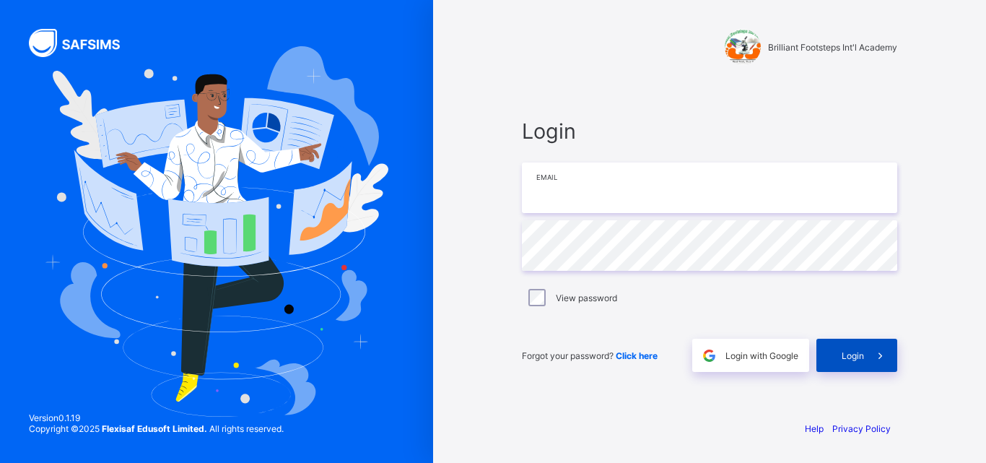
type input "**********"
click at [858, 361] on div "Login" at bounding box center [857, 355] width 81 height 33
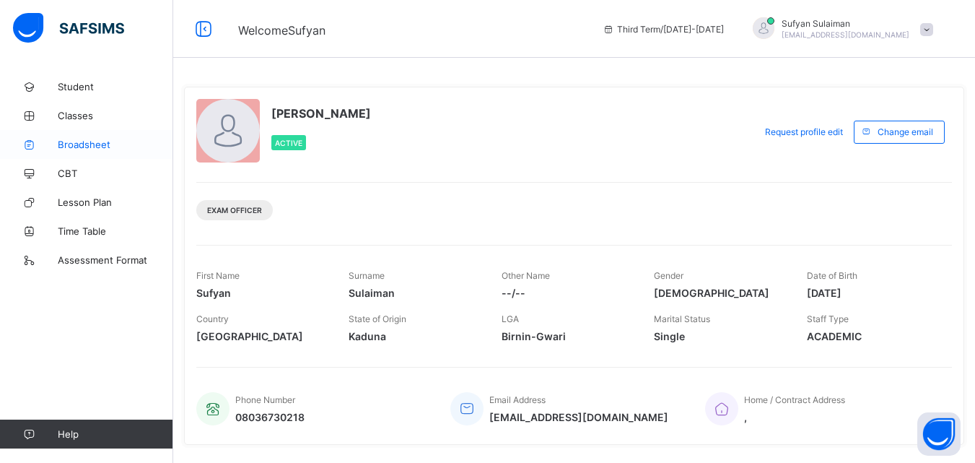
click at [78, 146] on span "Broadsheet" at bounding box center [116, 145] width 116 height 12
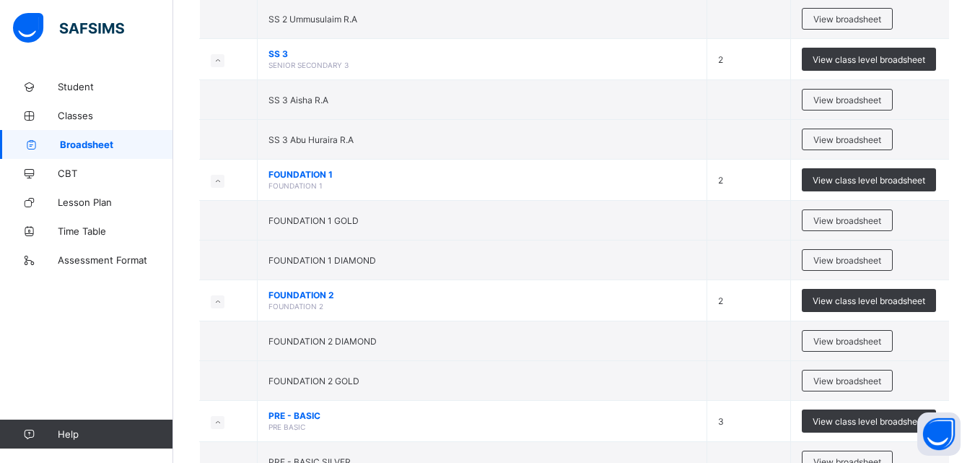
scroll to position [4488, 0]
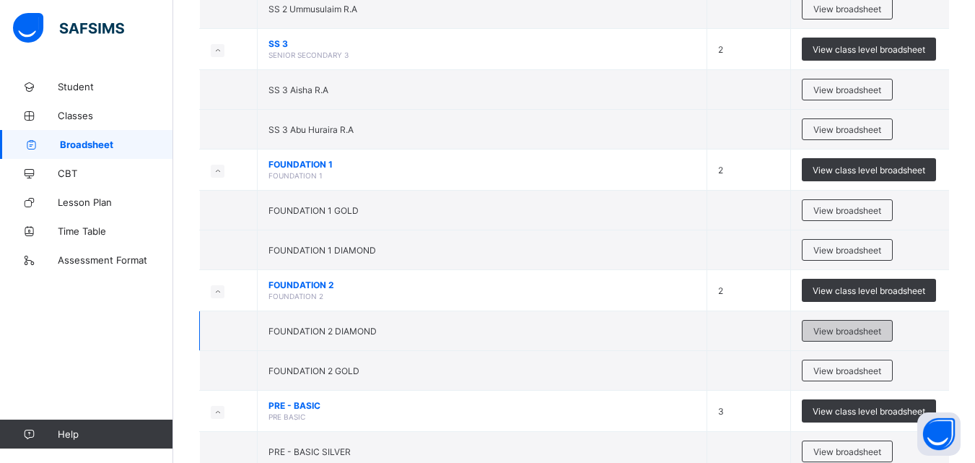
click at [834, 330] on span "View broadsheet" at bounding box center [848, 331] width 68 height 11
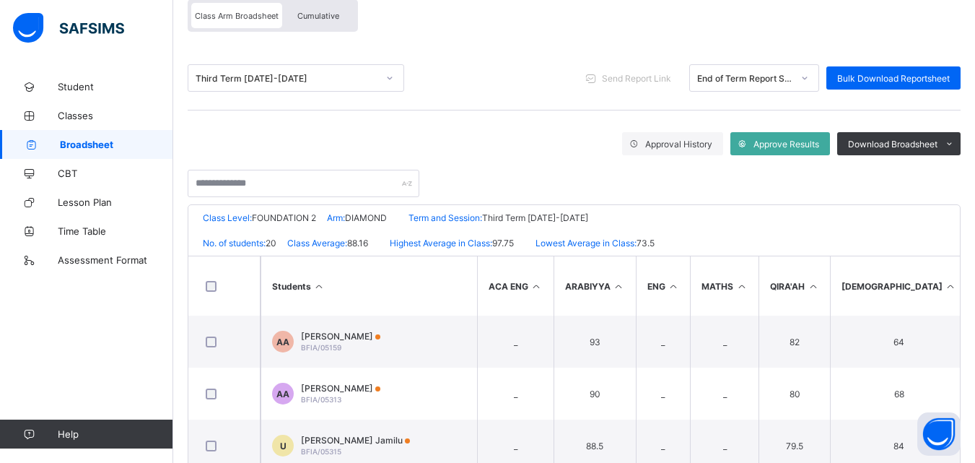
scroll to position [136, 0]
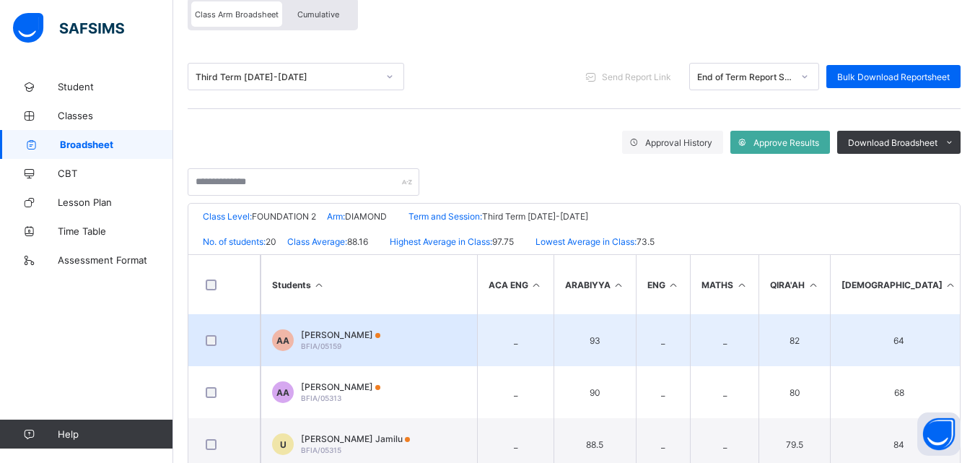
click at [578, 314] on td "93" at bounding box center [595, 340] width 82 height 52
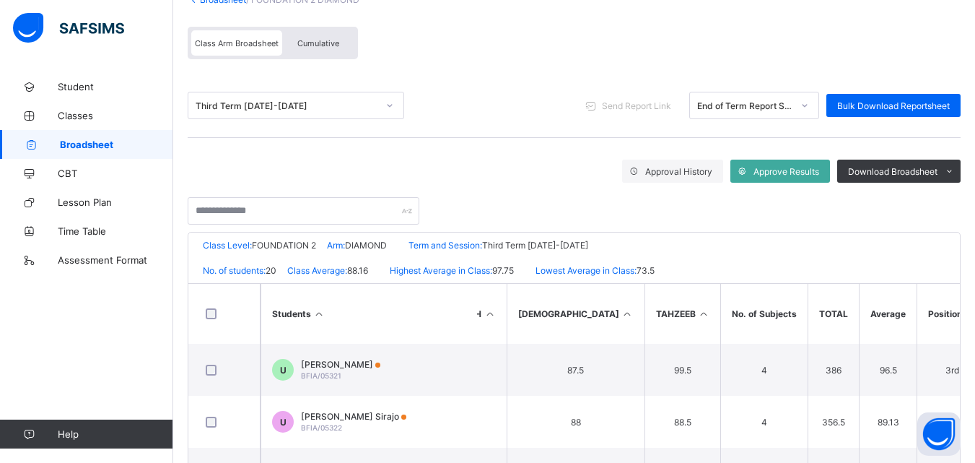
scroll to position [282, 323]
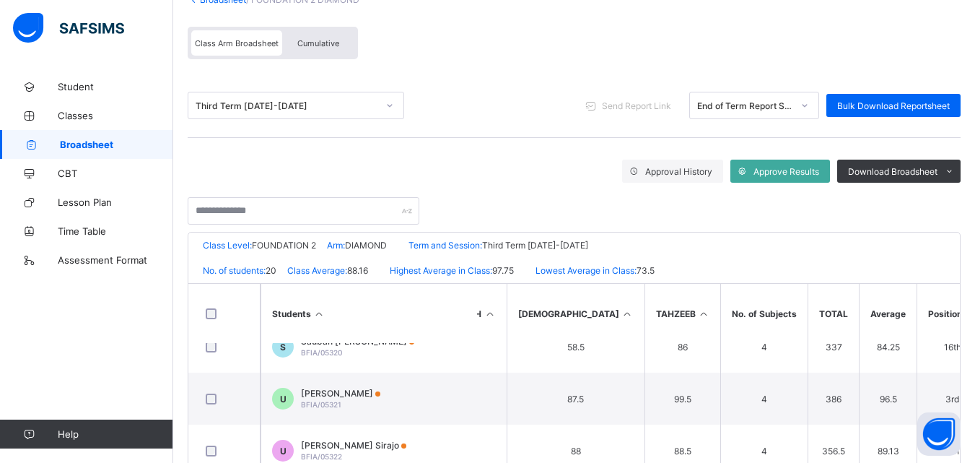
click at [325, 48] on div "Cumulative" at bounding box center [318, 42] width 72 height 25
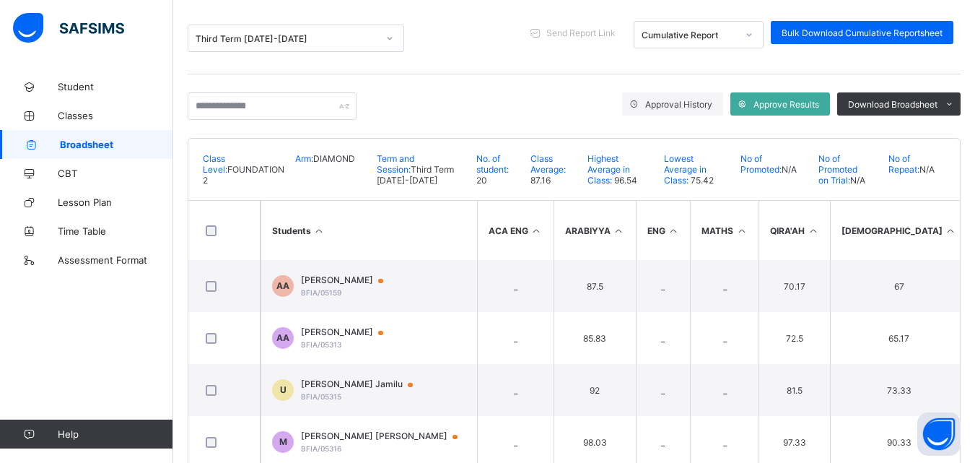
scroll to position [202, 0]
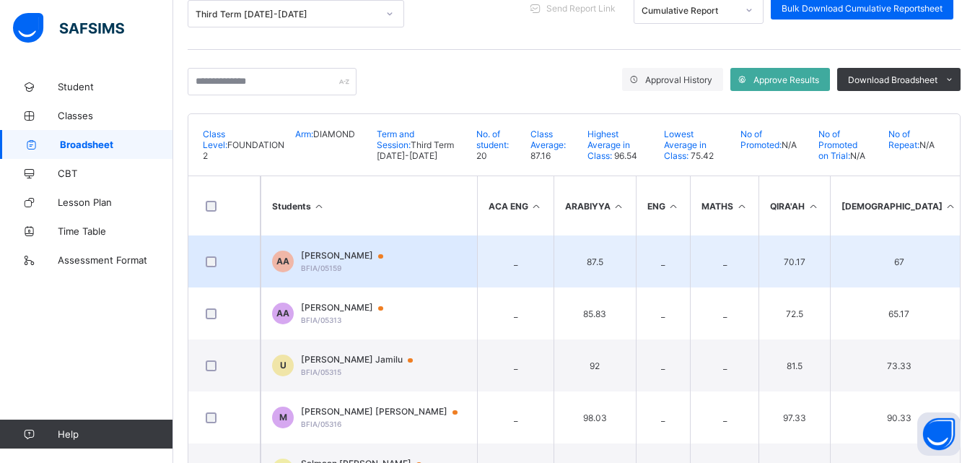
click at [510, 250] on td "_" at bounding box center [515, 261] width 77 height 52
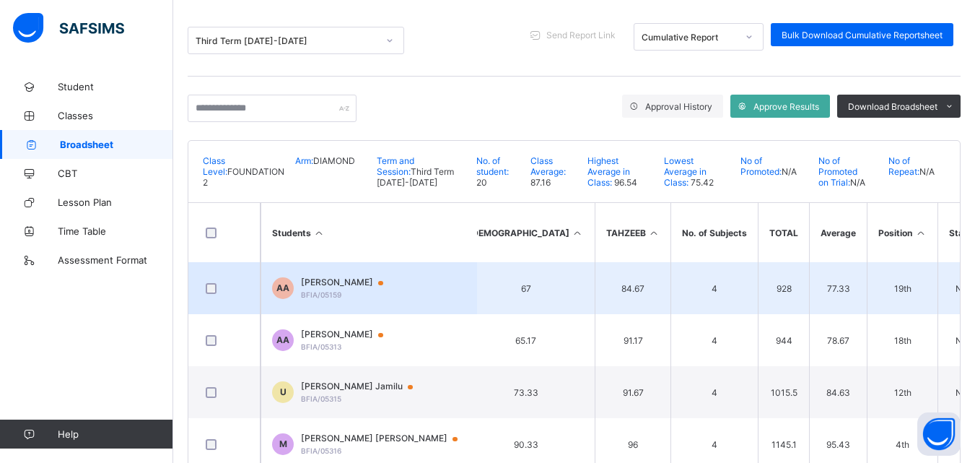
scroll to position [173, 0]
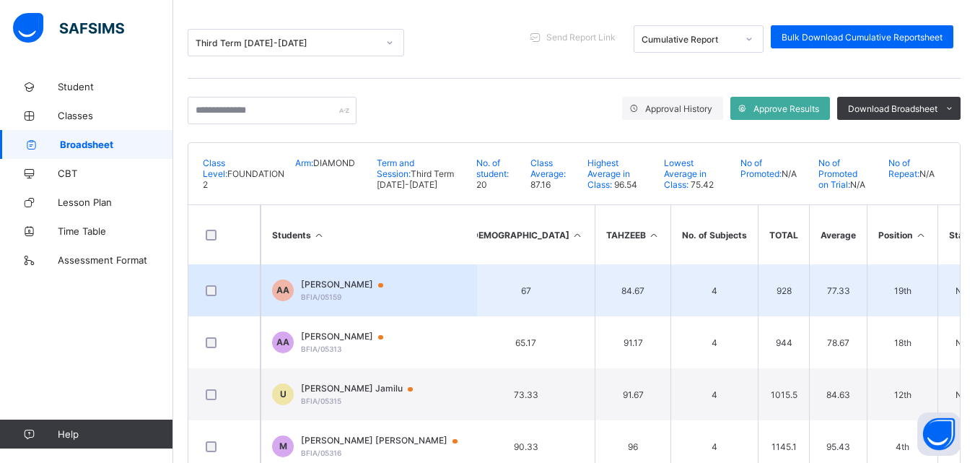
click at [809, 280] on td "77.33" at bounding box center [838, 290] width 58 height 52
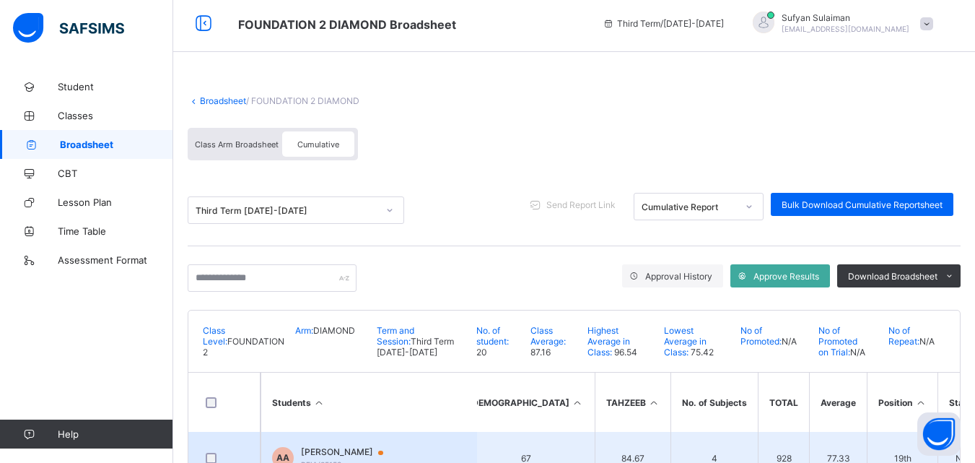
scroll to position [0, 0]
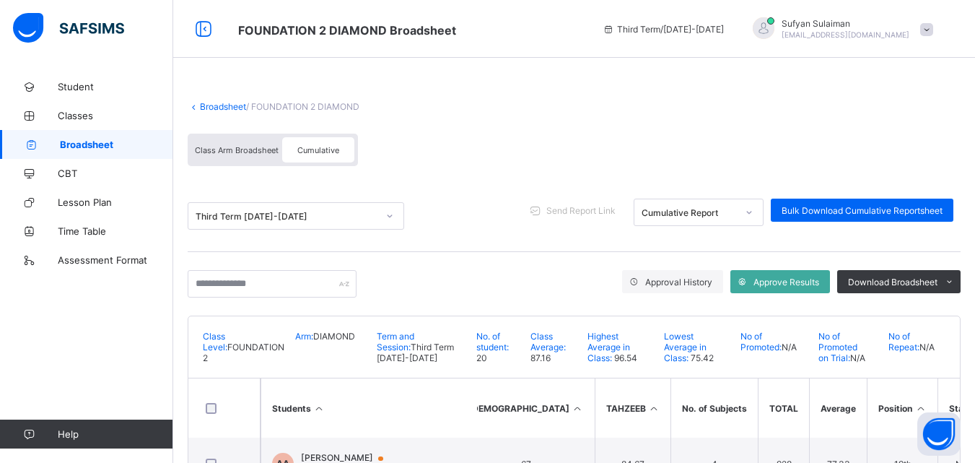
click at [222, 147] on span "Class Arm Broadsheet" at bounding box center [237, 150] width 84 height 10
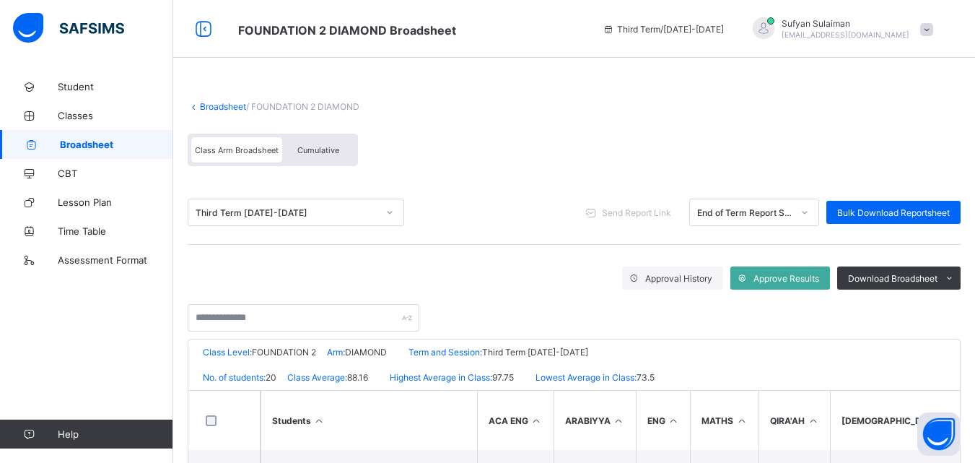
click at [317, 150] on span "Cumulative" at bounding box center [318, 150] width 42 height 10
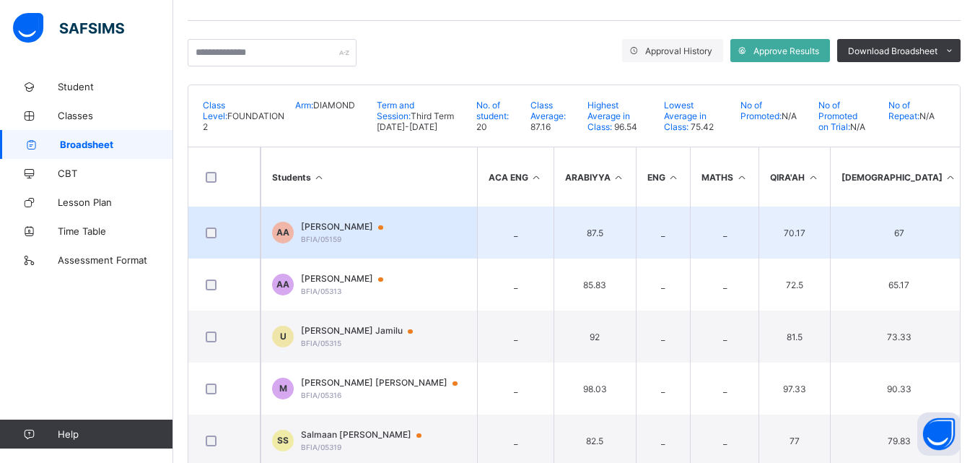
scroll to position [202, 0]
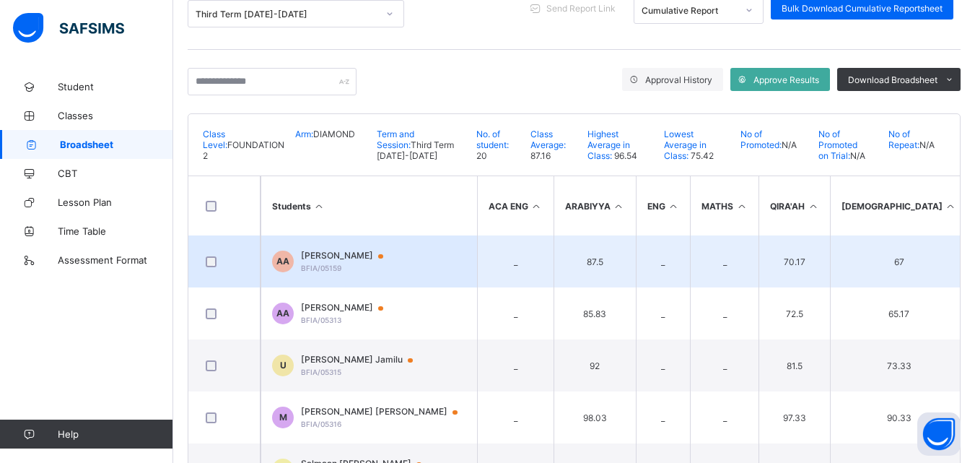
click at [594, 258] on td "87.5" at bounding box center [595, 261] width 82 height 52
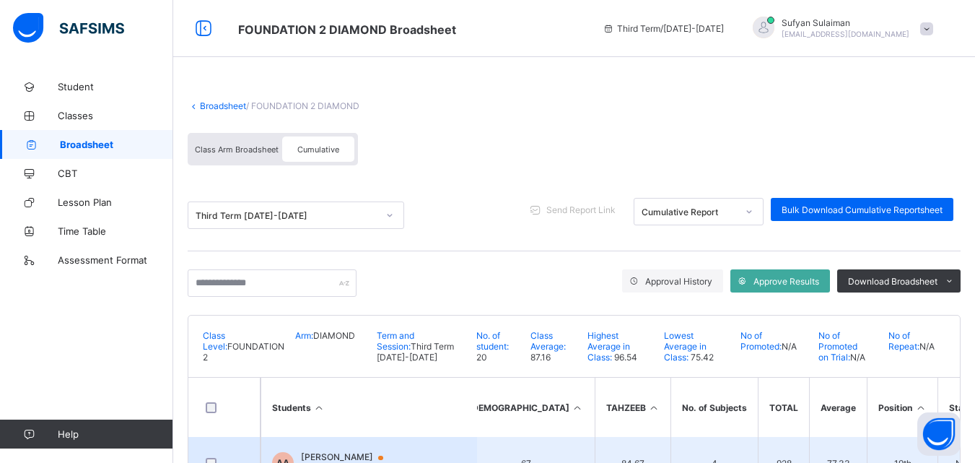
scroll to position [0, 0]
